Goal: Transaction & Acquisition: Book appointment/travel/reservation

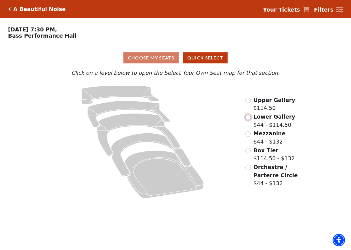
click at [248, 120] on input "Lower Gallery$44 - $114.50\a" at bounding box center [248, 117] width 5 height 5
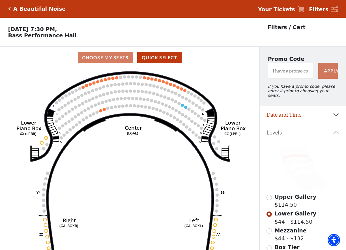
scroll to position [26, 0]
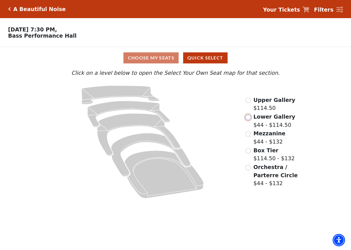
click at [249, 120] on input "Lower Gallery$44 - $114.50\a" at bounding box center [248, 117] width 5 height 5
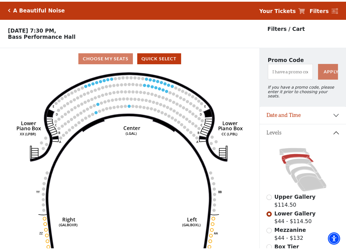
scroll to position [26, 0]
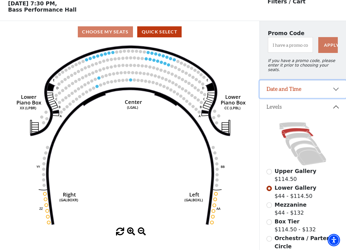
click at [337, 89] on button "Date and Time" at bounding box center [303, 89] width 86 height 18
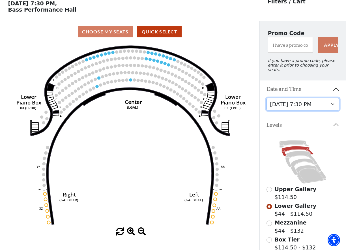
click at [334, 105] on select "[DATE] 7:30 PM [DATE] 7:30 PM [DATE] 7:30 PM [DATE] 7:30 PM [DATE] 1:30 PM [DAT…" at bounding box center [303, 104] width 73 height 13
click at [267, 98] on select "[DATE] 7:30 PM [DATE] 7:30 PM [DATE] 7:30 PM [DATE] 7:30 PM [DATE] 1:30 PM [DAT…" at bounding box center [303, 104] width 73 height 13
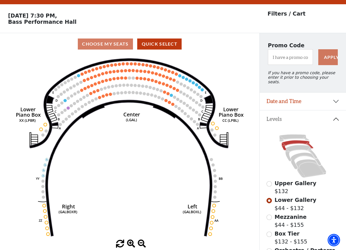
scroll to position [26, 0]
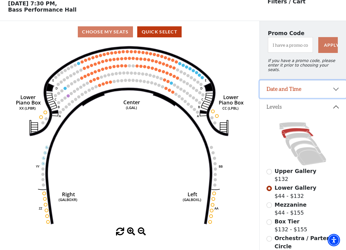
click at [338, 88] on button "Date and Time" at bounding box center [303, 89] width 86 height 18
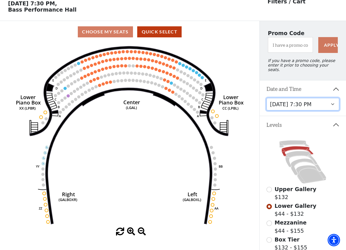
click at [334, 104] on select "[DATE] 7:30 PM [DATE] 7:30 PM [DATE] 7:30 PM [DATE] 7:30 PM [DATE] 1:30 PM [DAT…" at bounding box center [303, 104] width 73 height 13
click at [267, 98] on select "[DATE] 7:30 PM [DATE] 7:30 PM [DATE] 7:30 PM [DATE] 7:30 PM [DATE] 1:30 PM [DAT…" at bounding box center [303, 104] width 73 height 13
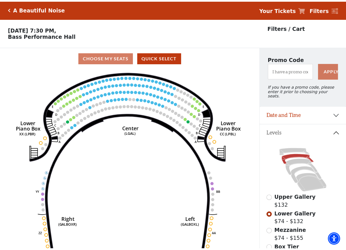
scroll to position [26, 0]
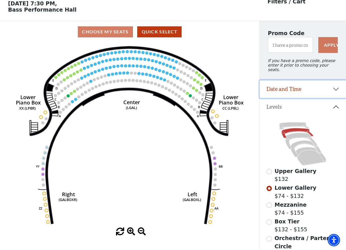
click at [335, 87] on button "Date and Time" at bounding box center [303, 89] width 86 height 18
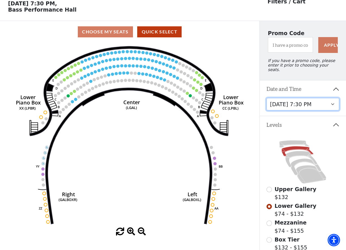
click at [315, 105] on select "[DATE] 7:30 PM [DATE] 7:30 PM [DATE] 7:30 PM [DATE] 7:30 PM [DATE] 1:30 PM [DAT…" at bounding box center [303, 104] width 73 height 13
click at [267, 98] on select "[DATE] 7:30 PM [DATE] 7:30 PM [DATE] 7:30 PM [DATE] 7:30 PM [DATE] 1:30 PM [DAT…" at bounding box center [303, 104] width 73 height 13
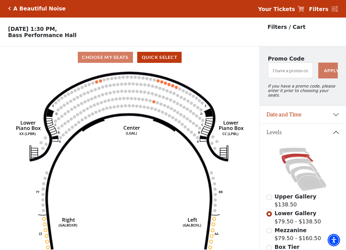
scroll to position [26, 0]
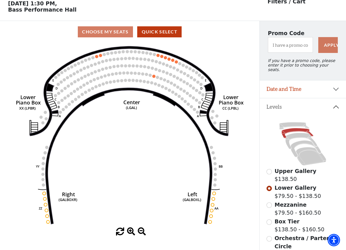
drag, startPoint x: 260, startPoint y: 229, endPoint x: 258, endPoint y: 166, distance: 63.2
click at [258, 166] on div "Current Level Lower Gallery Click on a level below to open the Select Your Own …" at bounding box center [130, 139] width 260 height 193
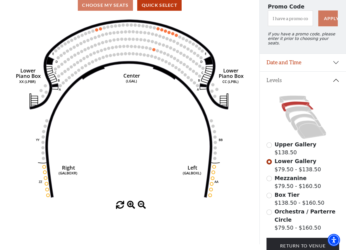
scroll to position [53, 0]
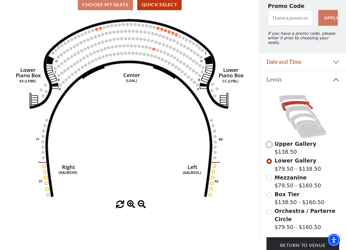
click at [271, 143] on input "Upper Gallery$138.50\a" at bounding box center [269, 144] width 5 height 5
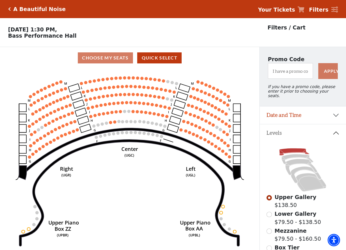
scroll to position [26, 0]
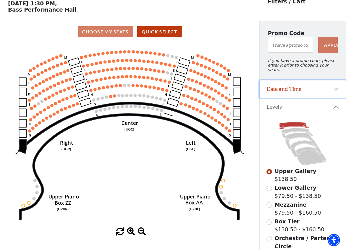
click at [335, 87] on button "Date and Time" at bounding box center [303, 89] width 86 height 18
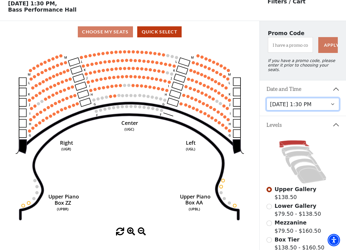
click at [329, 107] on select "[DATE] 7:30 PM [DATE] 7:30 PM [DATE] 7:30 PM [DATE] 7:30 PM [DATE] 1:30 PM [DAT…" at bounding box center [303, 104] width 73 height 13
click at [267, 98] on select "[DATE] 7:30 PM [DATE] 7:30 PM [DATE] 7:30 PM [DATE] 7:30 PM [DATE] 1:30 PM [DAT…" at bounding box center [303, 104] width 73 height 13
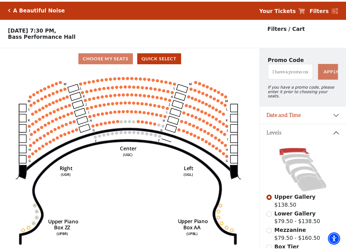
scroll to position [26, 0]
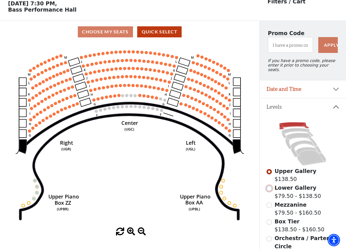
click at [269, 187] on input "Lower Gallery$79.50 - $138.50\a" at bounding box center [269, 188] width 5 height 5
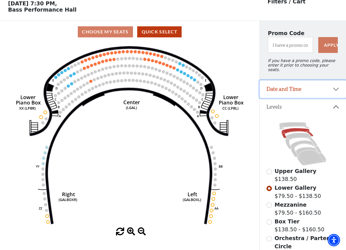
click at [336, 87] on button "Date and Time" at bounding box center [303, 89] width 86 height 18
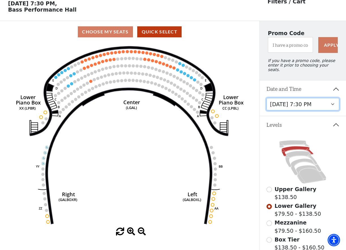
click at [318, 106] on select "[DATE] 7:30 PM [DATE] 7:30 PM [DATE] 7:30 PM [DATE] 7:30 PM [DATE] 1:30 PM [DAT…" at bounding box center [303, 104] width 73 height 13
click at [267, 98] on select "[DATE] 7:30 PM [DATE] 7:30 PM [DATE] 7:30 PM [DATE] 7:30 PM [DATE] 1:30 PM [DAT…" at bounding box center [303, 104] width 73 height 13
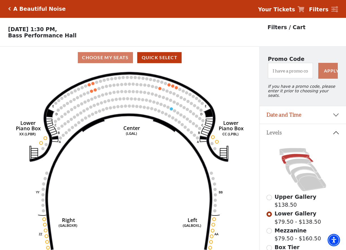
scroll to position [26, 0]
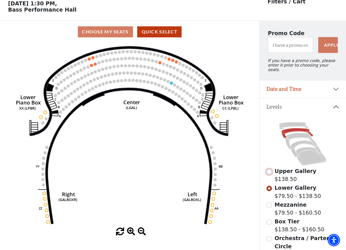
click at [270, 170] on input "Upper Gallery$138.50\a" at bounding box center [269, 171] width 5 height 5
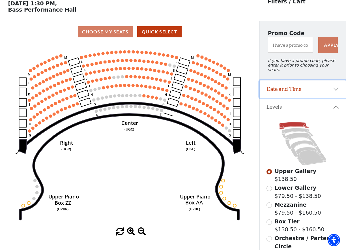
click at [334, 84] on button "Date and Time" at bounding box center [303, 89] width 86 height 18
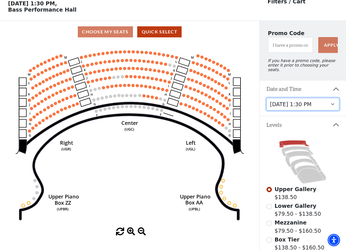
click at [331, 103] on select "[DATE] 7:30 PM [DATE] 7:30 PM [DATE] 7:30 PM [DATE] 7:30 PM [DATE] 1:30 PM [DAT…" at bounding box center [303, 104] width 73 height 13
click at [267, 98] on select "[DATE] 7:30 PM [DATE] 7:30 PM [DATE] 7:30 PM [DATE] 7:30 PM [DATE] 1:30 PM [DAT…" at bounding box center [303, 104] width 73 height 13
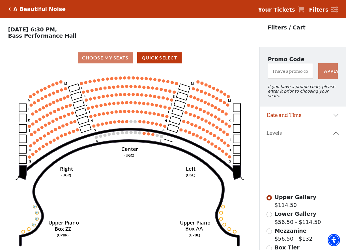
scroll to position [26, 0]
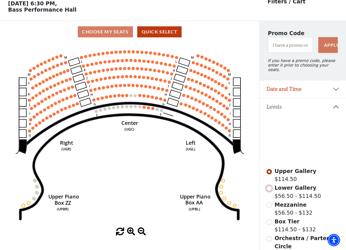
click at [271, 189] on input "Lower Gallery$56.50 - $114.50\a" at bounding box center [269, 188] width 5 height 5
